Goal: Task Accomplishment & Management: Manage account settings

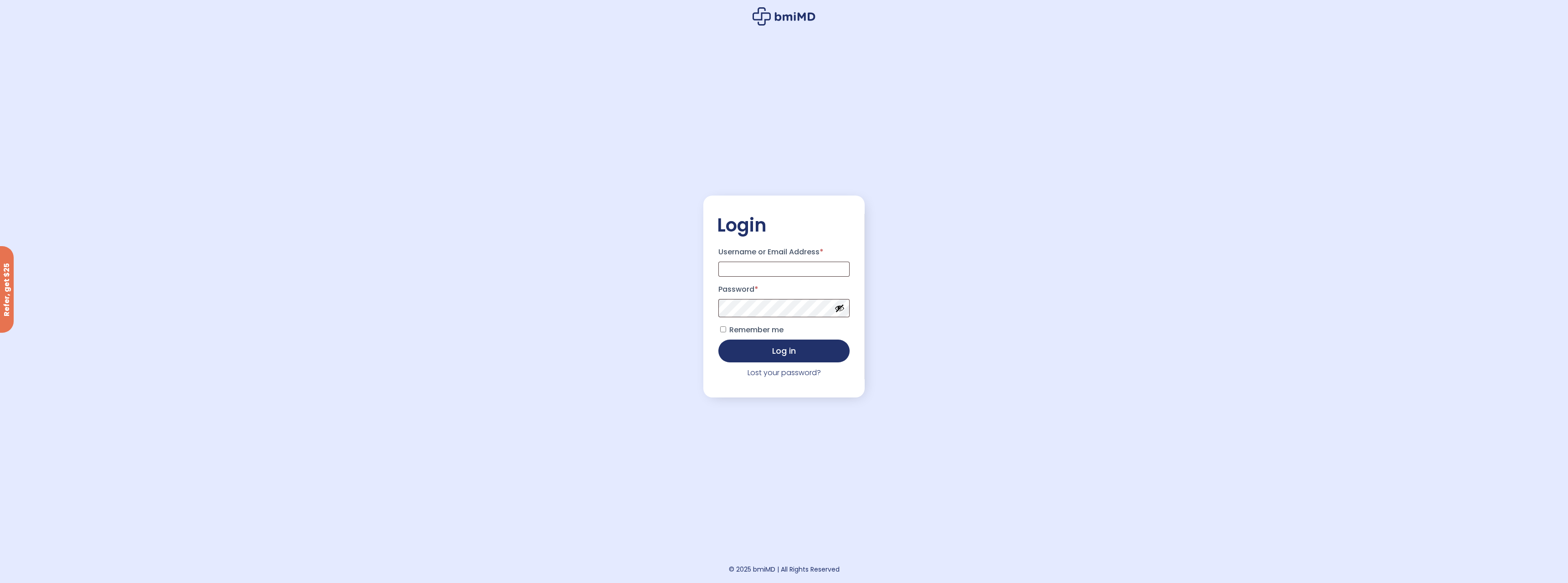
type input "**********"
click at [718, 340] on button "Log in" at bounding box center [784, 351] width 132 height 23
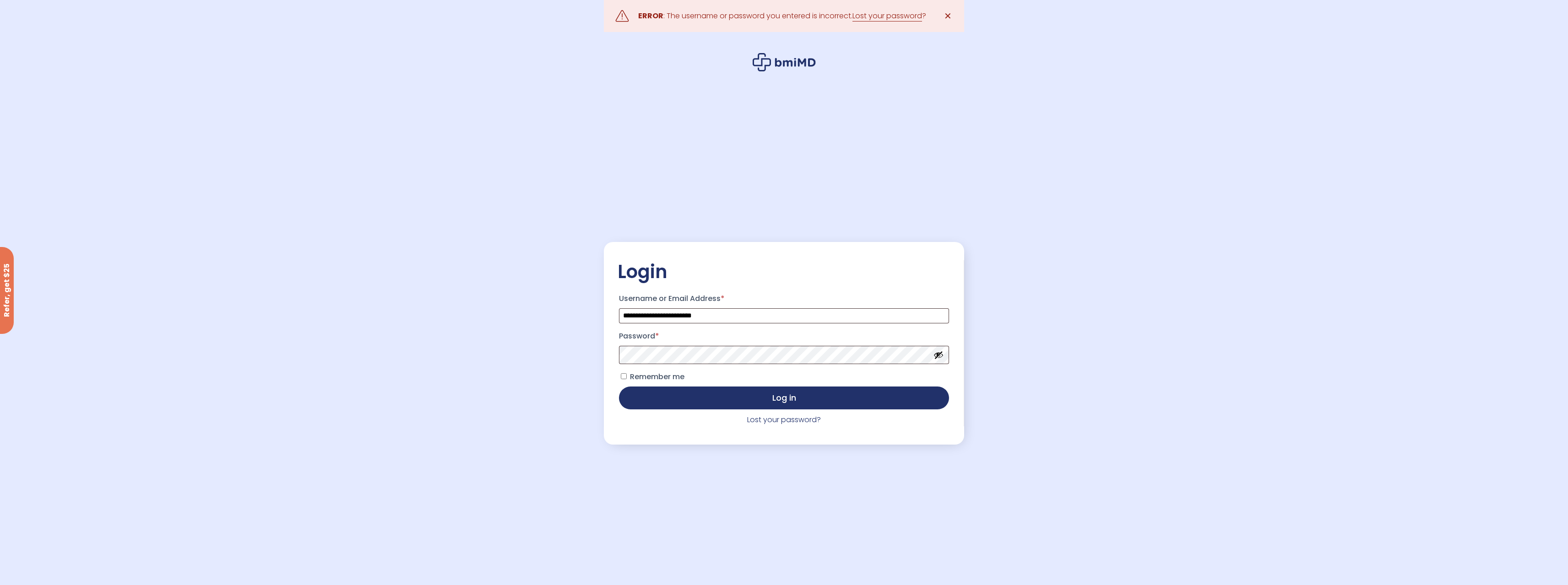
click at [619, 386] on button "Log in" at bounding box center [783, 398] width 329 height 23
click at [936, 360] on button "Show password" at bounding box center [938, 355] width 10 height 10
click at [619, 386] on button "Log in" at bounding box center [783, 398] width 329 height 23
click at [937, 358] on button "Show password" at bounding box center [938, 355] width 10 height 10
click at [619, 386] on button "Log in" at bounding box center [783, 398] width 329 height 23
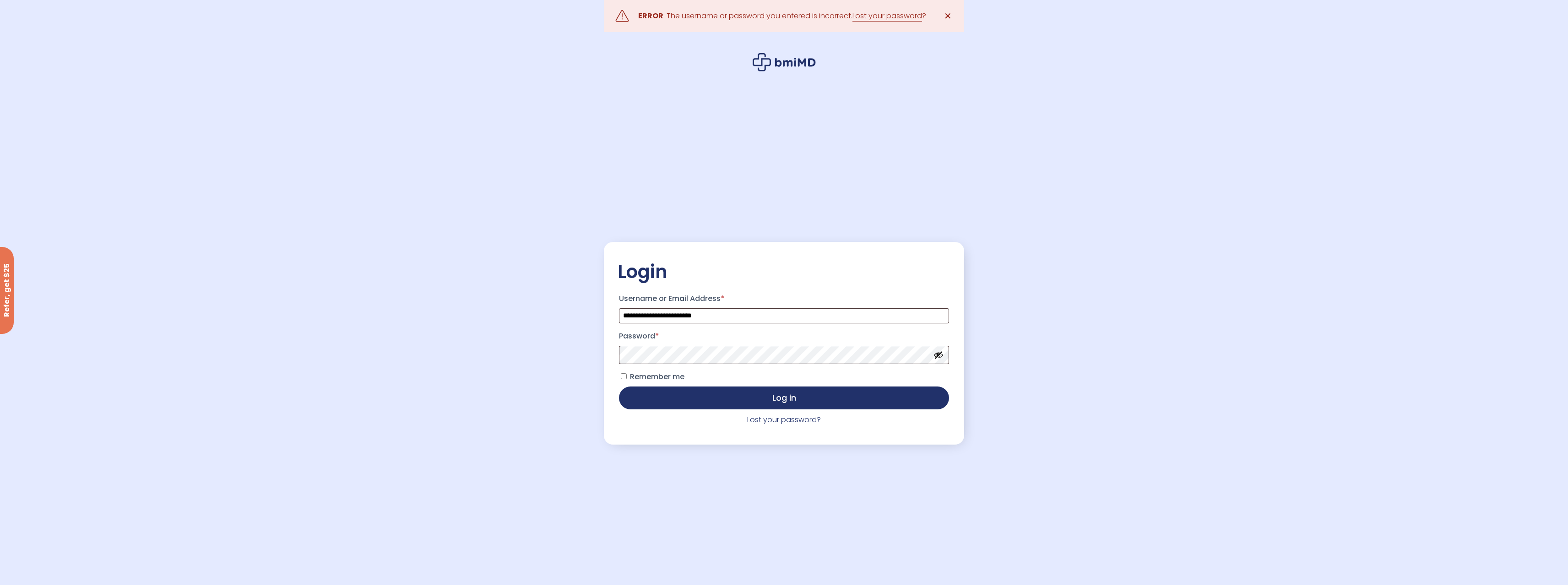
click at [936, 359] on button "Show password" at bounding box center [938, 355] width 10 height 10
click at [796, 403] on button "Log in" at bounding box center [783, 397] width 329 height 23
